Goal: Communication & Community: Participate in discussion

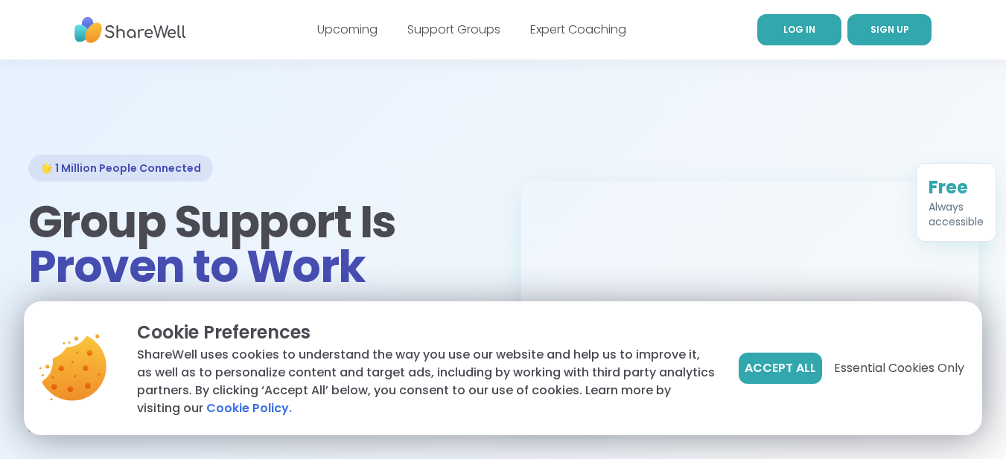
click at [787, 30] on span "LOG IN" at bounding box center [799, 29] width 32 height 13
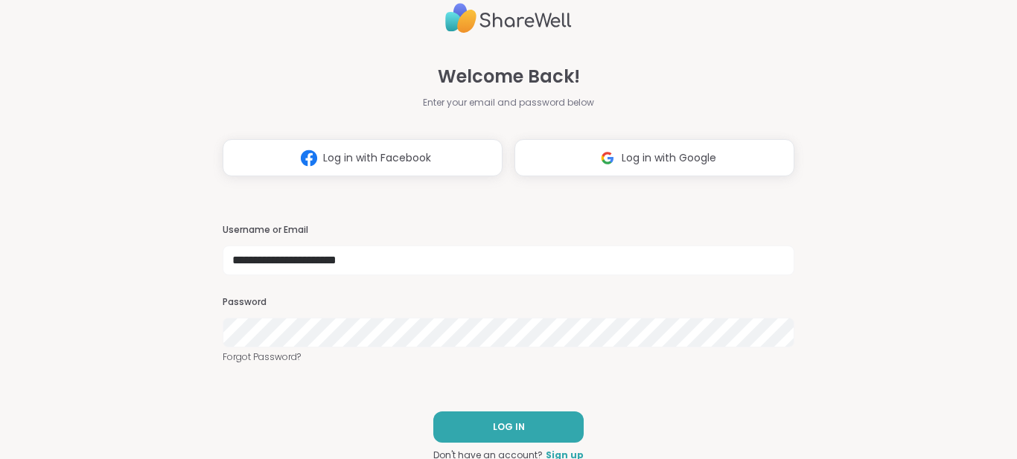
click at [628, 162] on span "Log in with Google" at bounding box center [669, 158] width 95 height 16
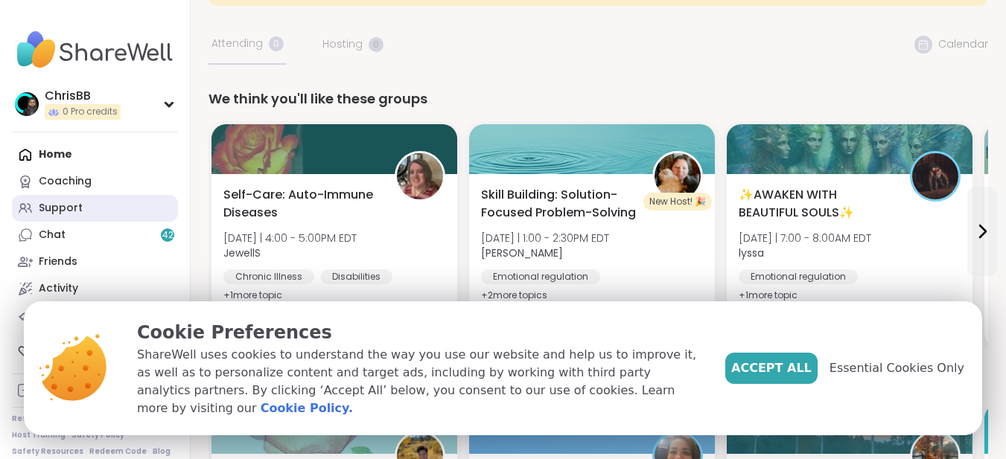
scroll to position [149, 0]
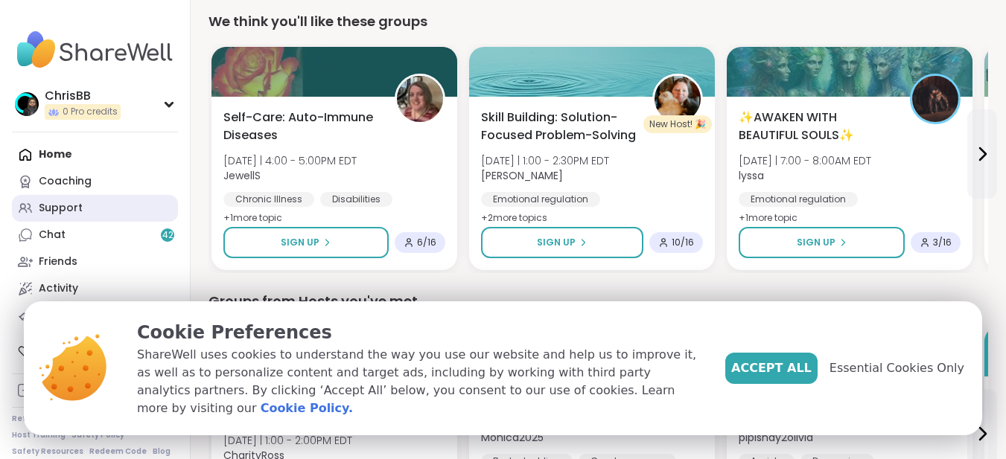
click at [58, 206] on div "Support" at bounding box center [61, 208] width 44 height 15
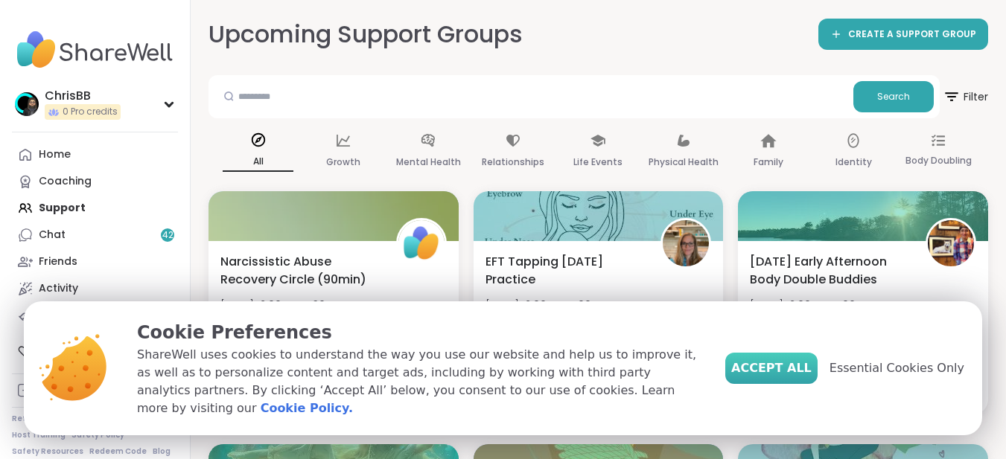
click at [794, 377] on span "Accept All" at bounding box center [771, 369] width 80 height 18
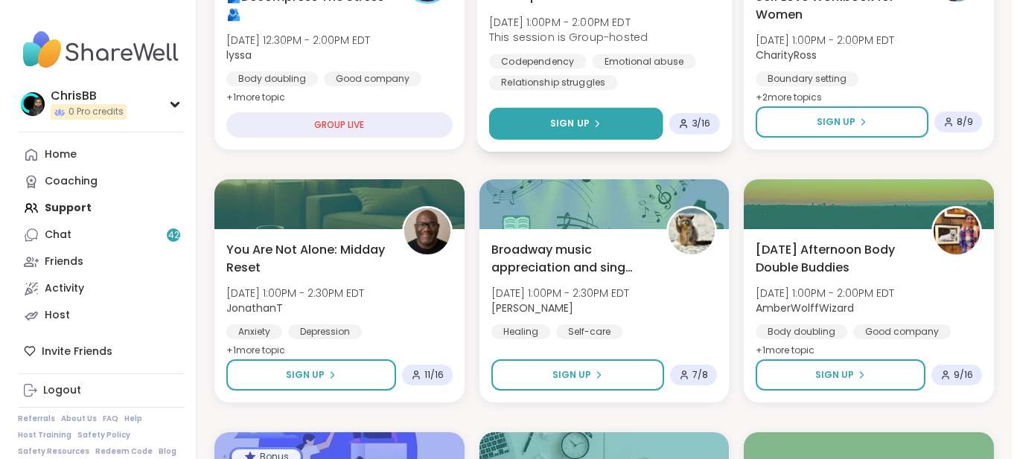
scroll to position [521, 0]
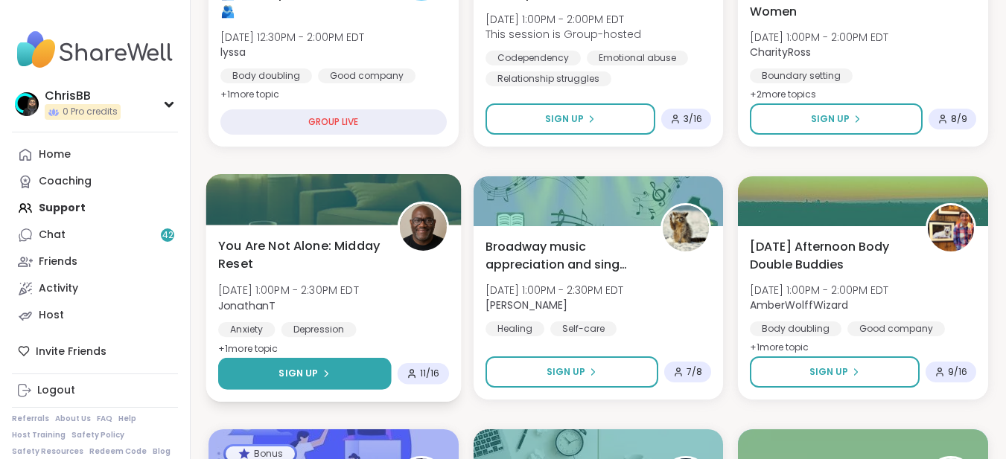
click at [313, 379] on span "Sign Up" at bounding box center [297, 373] width 39 height 13
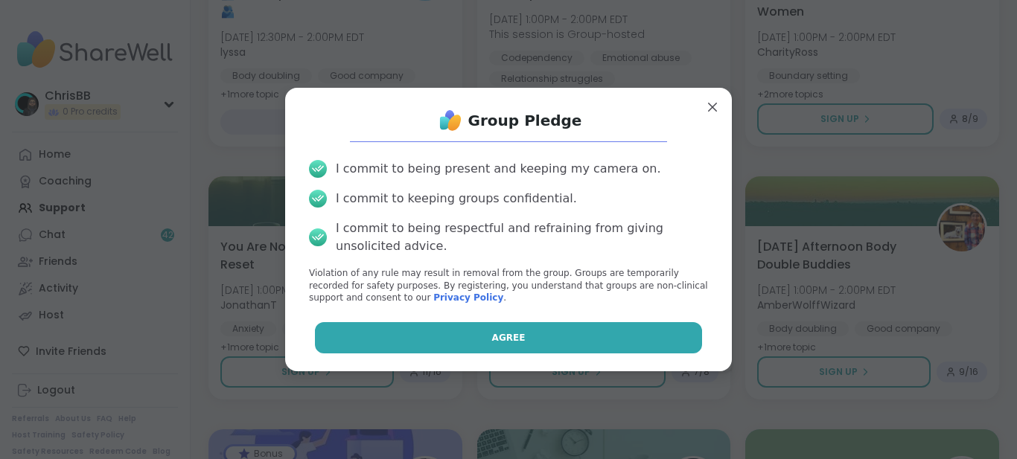
click at [502, 327] on button "Agree" at bounding box center [509, 337] width 388 height 31
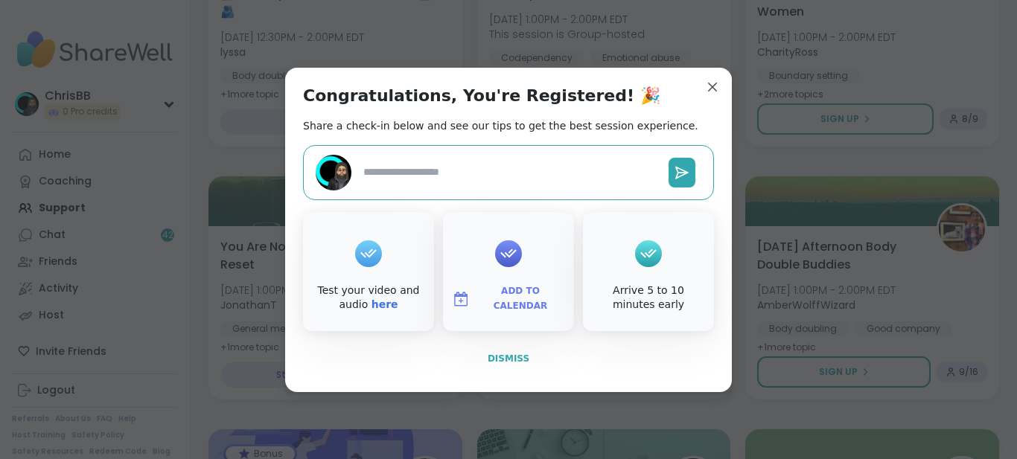
click at [508, 357] on span "Dismiss" at bounding box center [509, 359] width 42 height 10
type textarea "*"
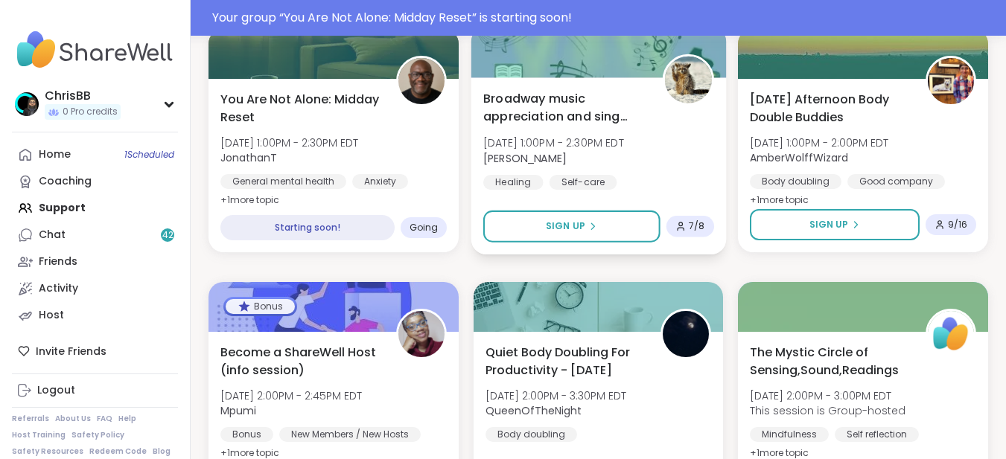
scroll to position [706, 0]
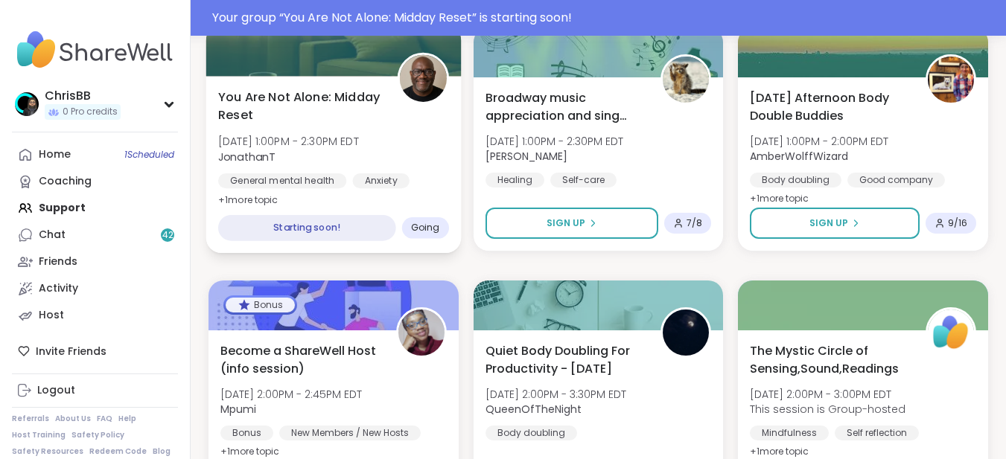
click at [299, 145] on span "[DATE] 1:00PM - 2:30PM EDT" at bounding box center [288, 141] width 141 height 15
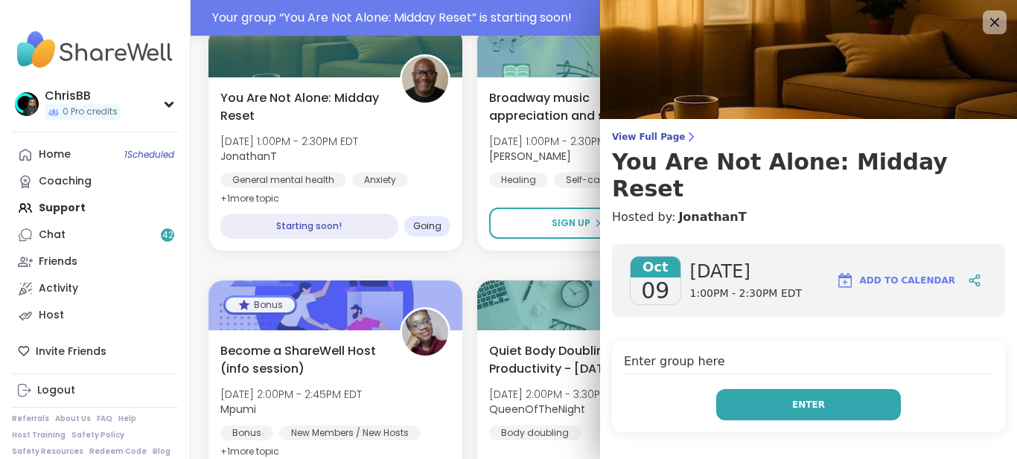
click at [810, 389] on button "Enter" at bounding box center [808, 404] width 185 height 31
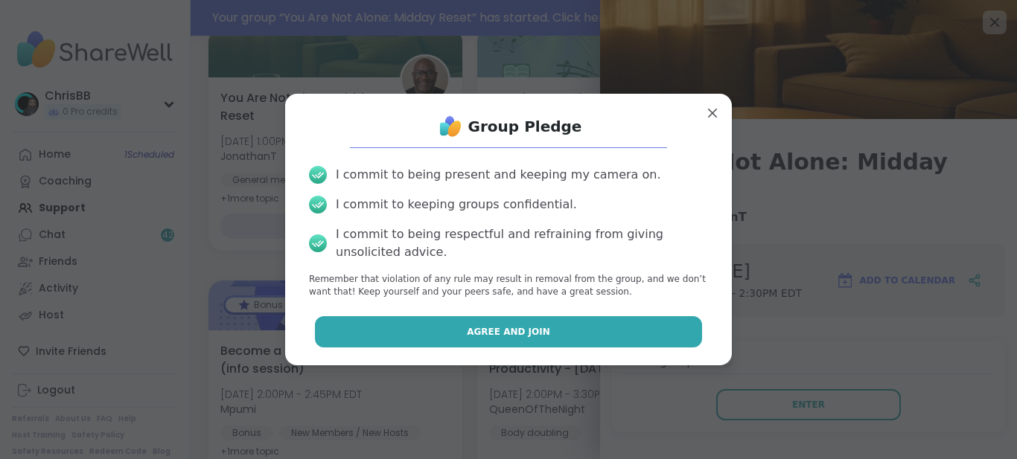
click at [532, 323] on button "Agree and Join" at bounding box center [509, 331] width 388 height 31
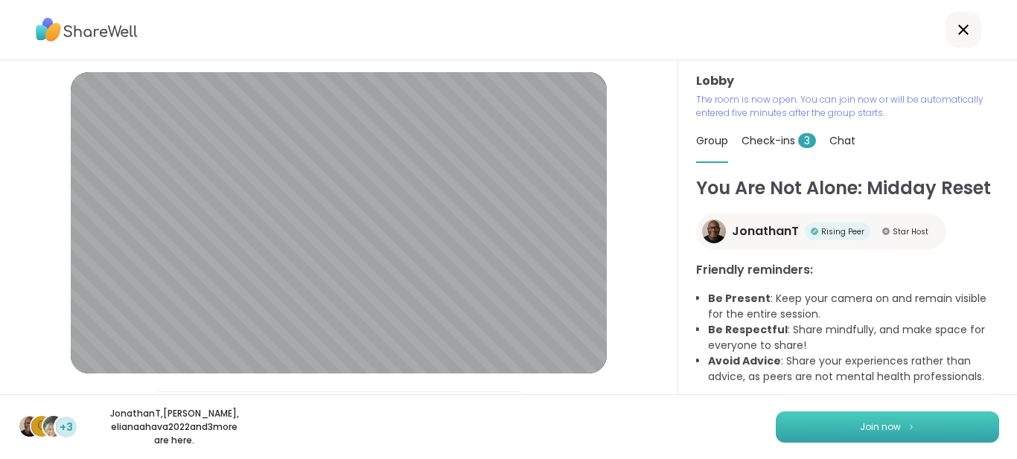
click at [876, 432] on span "Join now" at bounding box center [880, 427] width 41 height 13
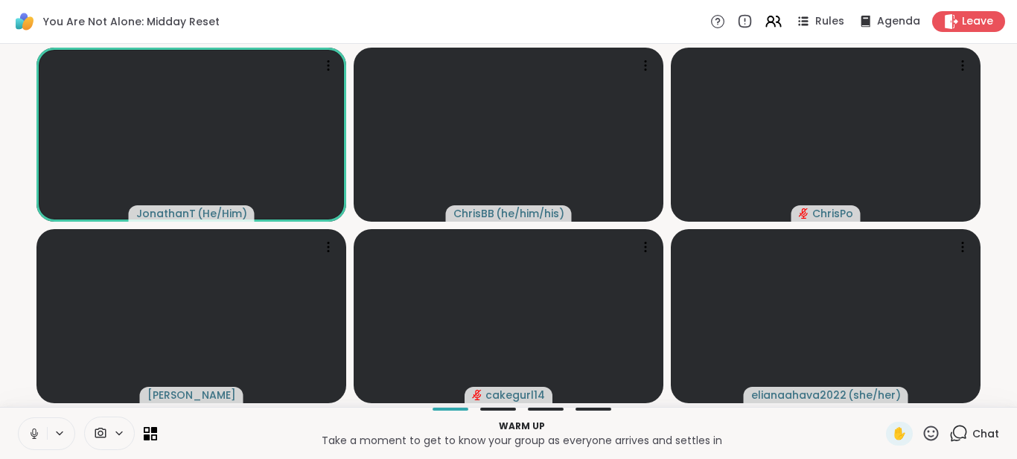
click at [32, 436] on icon at bounding box center [34, 433] width 13 height 13
